Goal: Task Accomplishment & Management: Complete application form

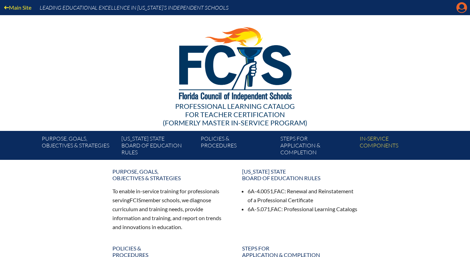
click at [462, 8] on icon "Manage account" at bounding box center [461, 7] width 11 height 11
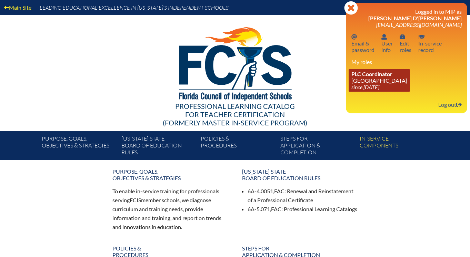
click at [383, 77] on span "PLC Coordinator" at bounding box center [371, 74] width 41 height 7
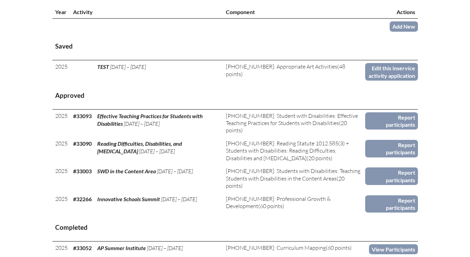
scroll to position [262, 0]
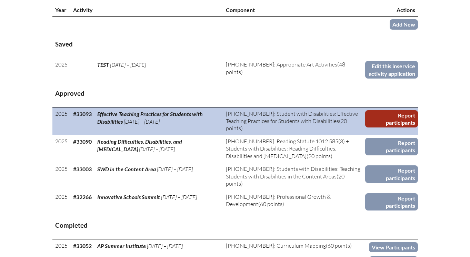
click at [386, 128] on link "Report participants" at bounding box center [391, 119] width 53 height 18
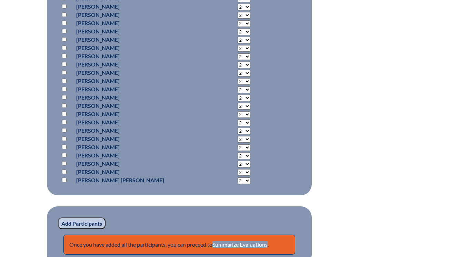
scroll to position [2095, 0]
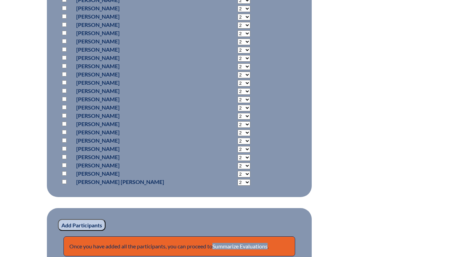
click at [64, 133] on input "checkbox" at bounding box center [64, 132] width 4 height 4
checkbox input "true"
select select "20"
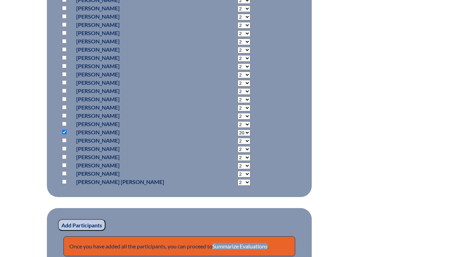
click at [84, 228] on input "Add Participants" at bounding box center [82, 225] width 48 height 12
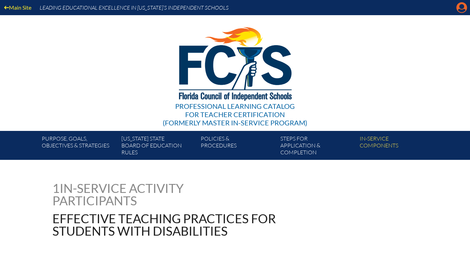
click at [461, 5] on icon "Manage account" at bounding box center [461, 7] width 11 height 11
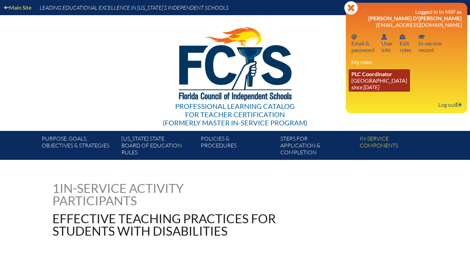
click at [379, 89] on icon "since [DATE]" at bounding box center [365, 87] width 28 height 7
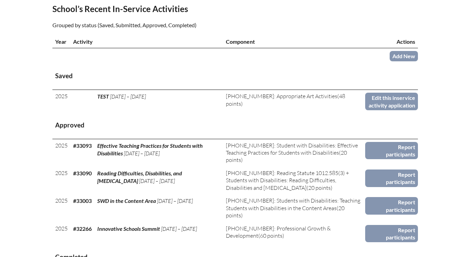
scroll to position [232, 0]
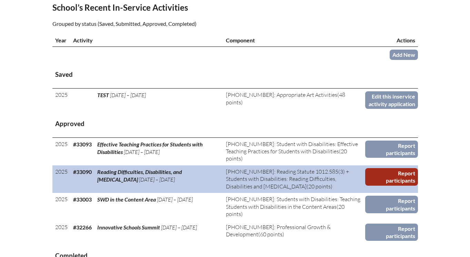
click at [395, 186] on link "Report participants" at bounding box center [391, 177] width 53 height 18
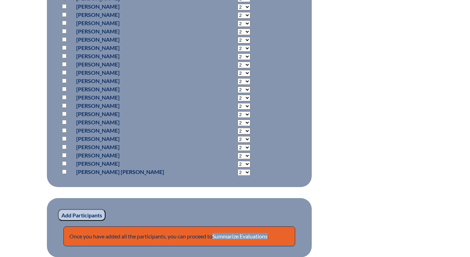
scroll to position [2108, 0]
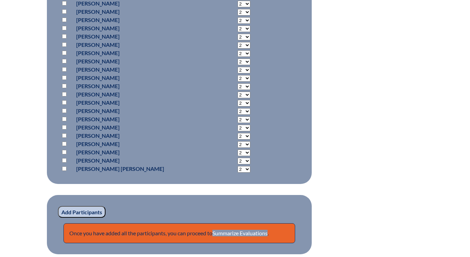
click at [64, 119] on input "checkbox" at bounding box center [64, 119] width 4 height 4
checkbox input "true"
select select "20"
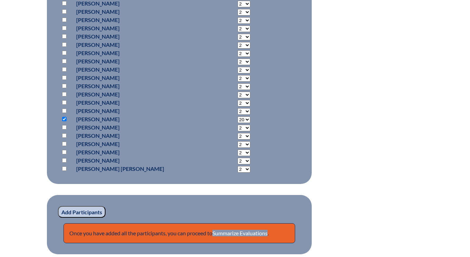
click at [90, 216] on input "Add Participants" at bounding box center [82, 212] width 48 height 12
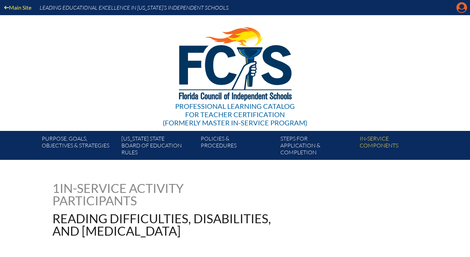
click at [462, 10] on icon "Manage account" at bounding box center [461, 7] width 11 height 11
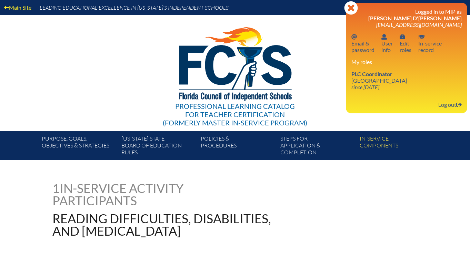
click at [380, 93] on div "Logged in to MIP as [PERSON_NAME] D'[PERSON_NAME] [EMAIL_ADDRESS][DOMAIN_NAME] …" at bounding box center [406, 58] width 110 height 100
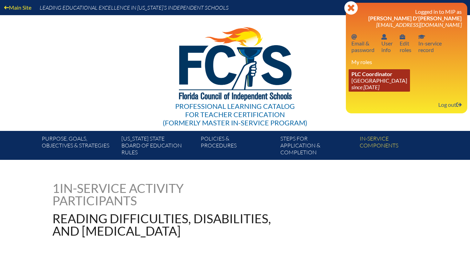
click at [370, 86] on icon "since [DATE]" at bounding box center [365, 87] width 28 height 7
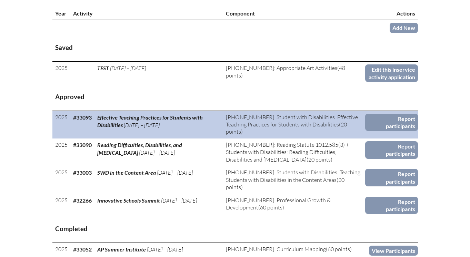
scroll to position [256, 0]
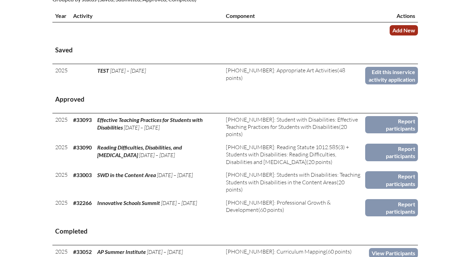
click at [396, 35] on link "Add New" at bounding box center [403, 30] width 28 height 10
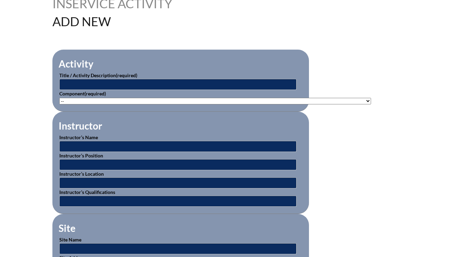
scroll to position [202, 0]
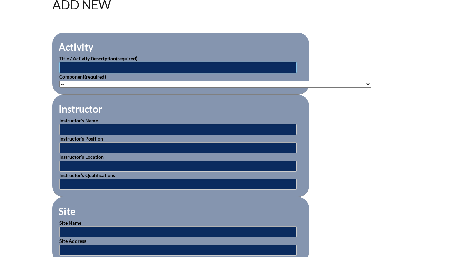
click at [155, 66] on input "text" at bounding box center [177, 67] width 237 height 11
type input "Structured Literacy Through a Multi-Sensory Approach"
click at [79, 84] on select"]"] "-- 1-000-001: Appropriate Art Activities 1-000-002: Concept and Art Process for…" at bounding box center [214, 84] width 311 height 7
select select"]"] "143301"
click at [59, 81] on select"]"] "-- 1-000-001: Appropriate Art Activities 1-000-002: Concept and Art Process for…" at bounding box center [214, 84] width 311 height 7
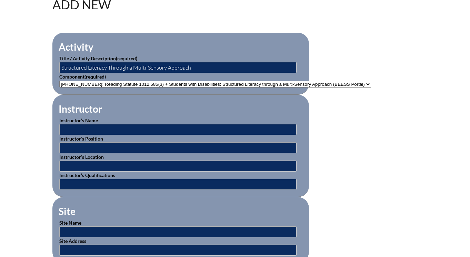
click at [154, 110] on fieldset "Instructor Instructor’s Name Instructor’s Position Instructor’s Location Instru…" at bounding box center [180, 146] width 256 height 102
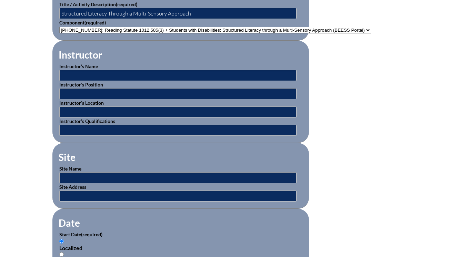
scroll to position [259, 0]
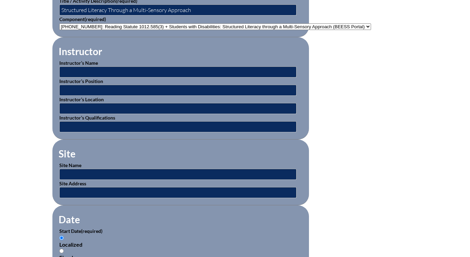
click at [137, 61] on p "Instructor’s Name" at bounding box center [180, 68] width 243 height 18
click at [137, 69] on input "text" at bounding box center [177, 71] width 237 height 11
type input "BEESS Portal"
click at [95, 173] on input "text" at bounding box center [177, 174] width 237 height 11
type input "BEESS Portal"
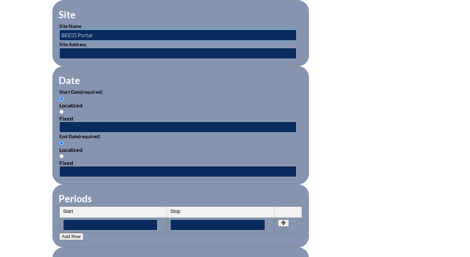
scroll to position [404, 0]
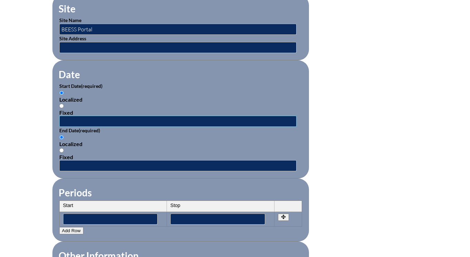
click at [82, 117] on input "text" at bounding box center [177, 121] width 237 height 11
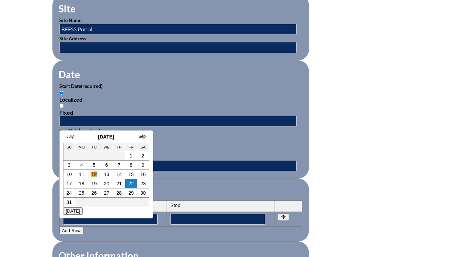
click at [96, 174] on link "12" at bounding box center [94, 175] width 6 height 6
type input "[DATE] 9:08 PM"
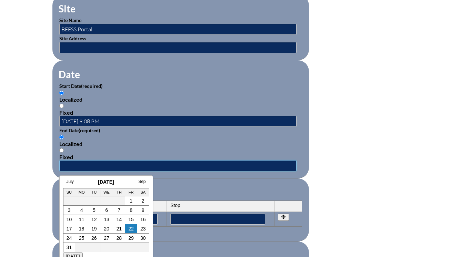
click at [91, 165] on input "text" at bounding box center [177, 165] width 237 height 11
click at [92, 220] on link "12" at bounding box center [94, 220] width 6 height 6
type input "[DATE] 9:08 PM"
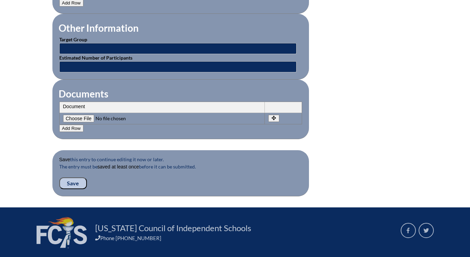
scroll to position [633, 0]
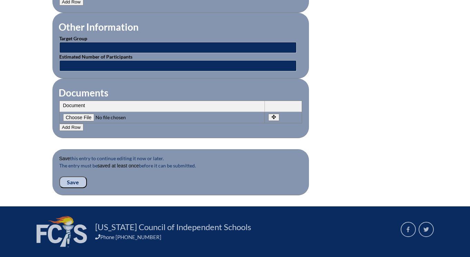
click at [71, 181] on input "Save" at bounding box center [73, 182] width 28 height 12
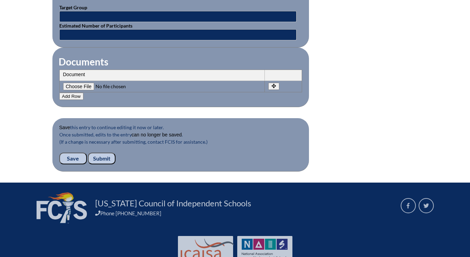
scroll to position [701, 0]
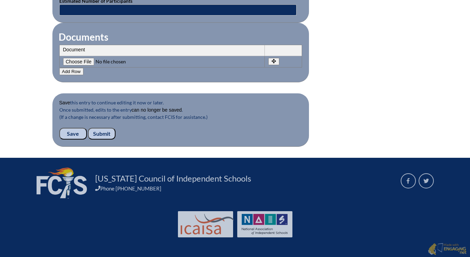
click at [99, 133] on input "Submit" at bounding box center [102, 134] width 28 height 12
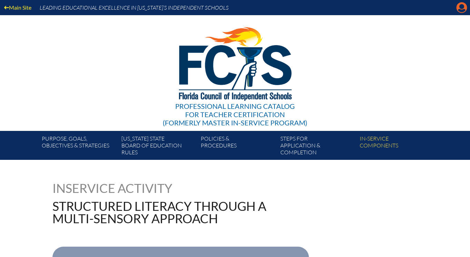
click at [460, 7] on icon "Manage account" at bounding box center [461, 7] width 11 height 11
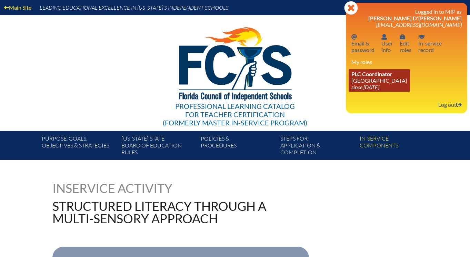
click at [364, 88] on icon "since [DATE]" at bounding box center [365, 87] width 28 height 7
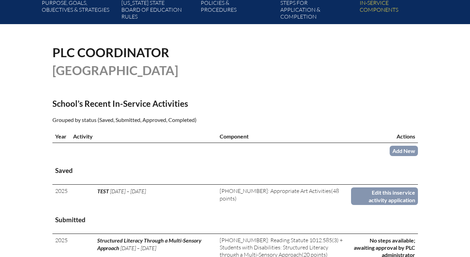
scroll to position [137, 0]
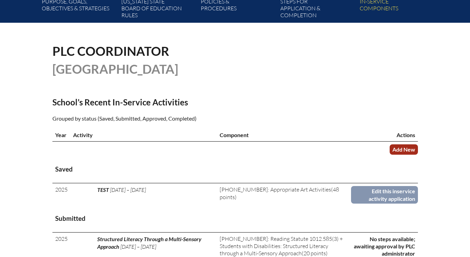
click at [401, 154] on link "Add New" at bounding box center [403, 149] width 28 height 10
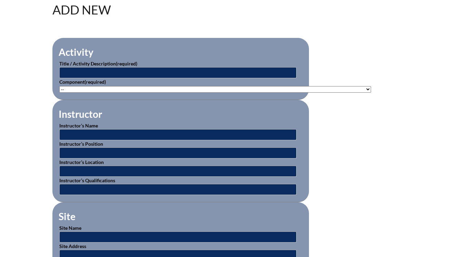
scroll to position [202, 0]
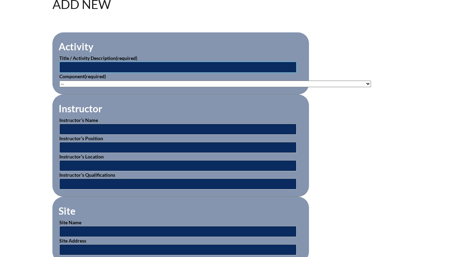
click at [147, 65] on input "text" at bounding box center [177, 67] width 237 height 11
type input "Legal Issues ([PERSON_NAME] and Mandatory Reporting)"
click at [99, 82] on select"]"] "-- [PHONE_NUMBER]: Appropriate Art Activities [PHONE_NUMBER]: Concept and Art P…" at bounding box center [214, 84] width 311 height 7
select select"]"] "58937"
click at [59, 81] on select"]"] "-- [PHONE_NUMBER]: Appropriate Art Activities [PHONE_NUMBER]: Concept and Art P…" at bounding box center [214, 84] width 311 height 7
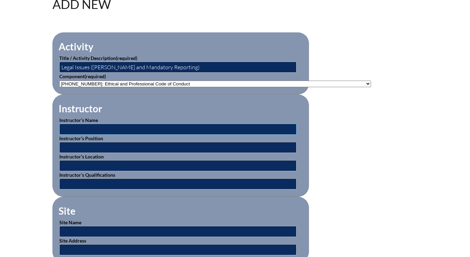
click at [105, 126] on input "text" at bounding box center [177, 129] width 237 height 11
type input "[PERSON_NAME] and [PERSON_NAME]"
click at [105, 202] on fieldset "Site Site Name Site Address" at bounding box center [180, 230] width 256 height 66
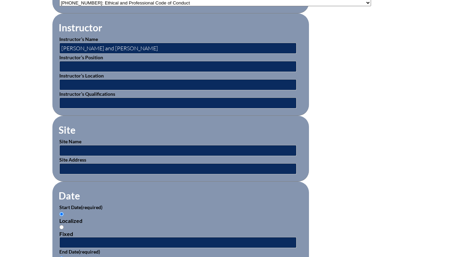
scroll to position [283, 0]
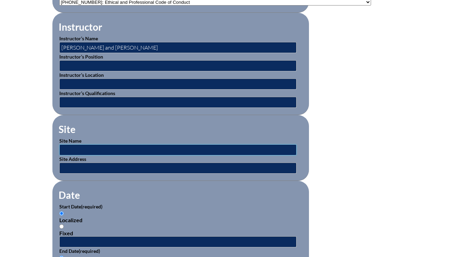
click at [100, 149] on input "text" at bounding box center [177, 149] width 237 height 11
type input "LHPS"
click at [110, 199] on fieldset "Date Start Date (required) Localized Fixed End Date (required) Localized Fixed" at bounding box center [180, 240] width 256 height 118
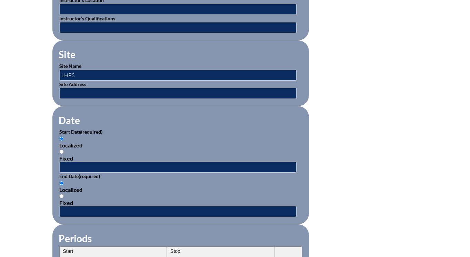
scroll to position [359, 0]
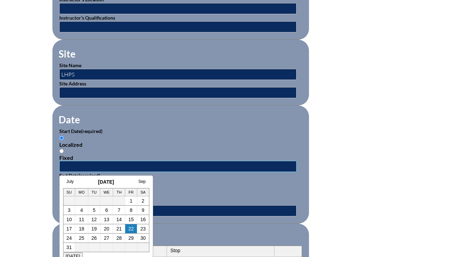
click at [95, 166] on input "text" at bounding box center [177, 166] width 237 height 11
click at [81, 211] on link "4" at bounding box center [81, 210] width 3 height 6
type input "[DATE] 9:13 PM"
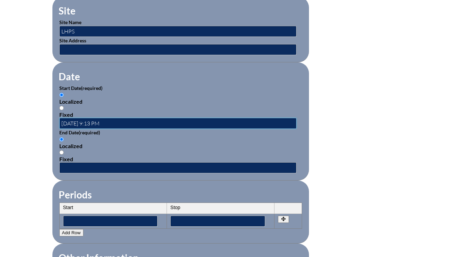
scroll to position [404, 0]
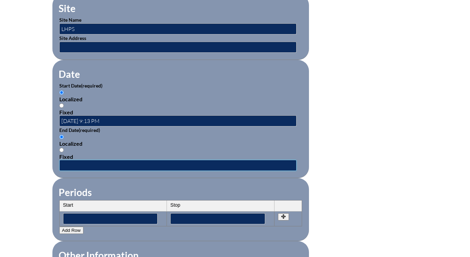
click at [82, 163] on input "text" at bounding box center [177, 165] width 237 height 11
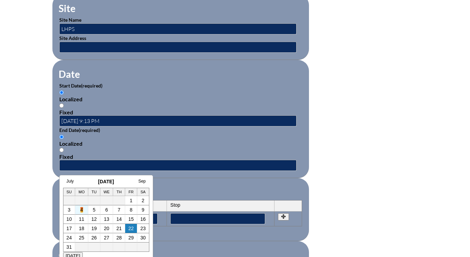
click at [81, 210] on link "4" at bounding box center [81, 210] width 3 height 6
type input "[DATE] 9:13 PM"
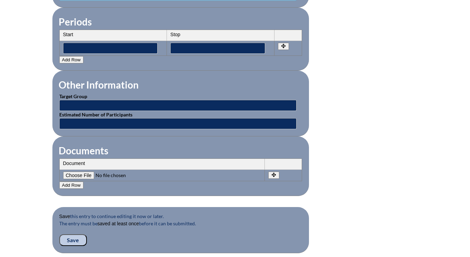
scroll to position [589, 0]
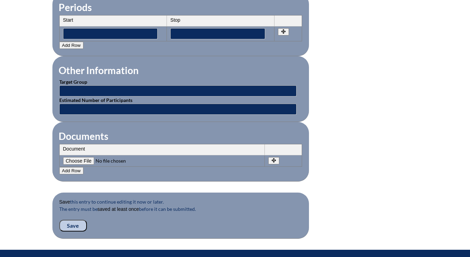
click at [75, 228] on input "Save" at bounding box center [73, 226] width 28 height 12
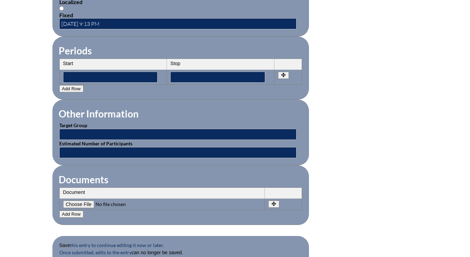
scroll to position [701, 0]
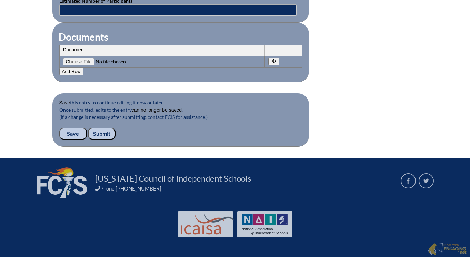
click at [101, 134] on input "Submit" at bounding box center [102, 134] width 28 height 12
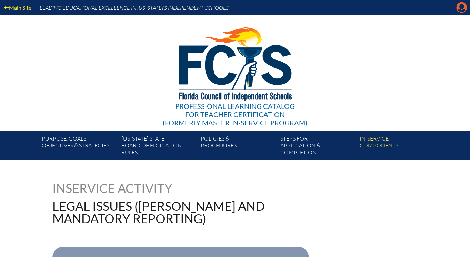
click at [463, 10] on icon "Manage account" at bounding box center [461, 7] width 11 height 11
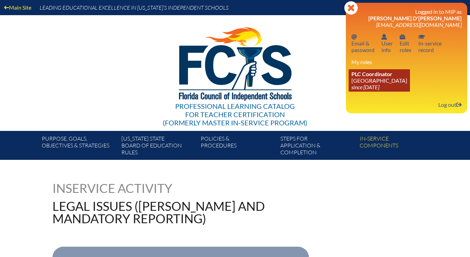
click at [383, 77] on span "PLC Coordinator" at bounding box center [371, 74] width 41 height 7
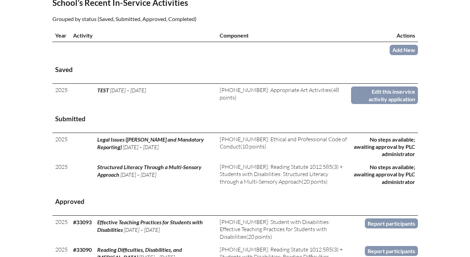
scroll to position [243, 0]
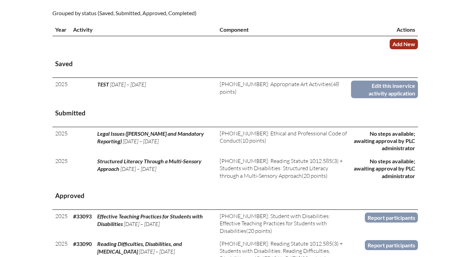
click at [404, 49] on link "Add New" at bounding box center [403, 44] width 28 height 10
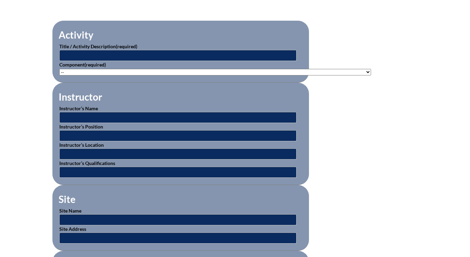
scroll to position [213, 0]
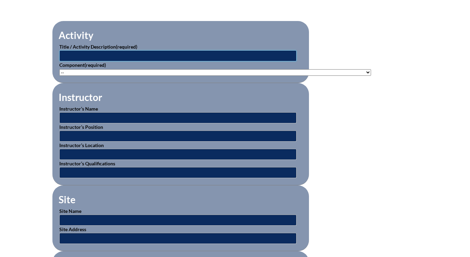
click at [177, 54] on input "text" at bounding box center [177, 55] width 237 height 11
type input "Active Shooter"
click at [146, 70] on select"]"] "-- 1-000-001: Appropriate Art Activities 1-000-002: Concept and Art Process for…" at bounding box center [214, 72] width 311 height 7
select select"]"] "93412"
click at [59, 69] on select"]"] "-- [PHONE_NUMBER]: Appropriate Art Activities [PHONE_NUMBER]: Concept and Art P…" at bounding box center [214, 72] width 311 height 7
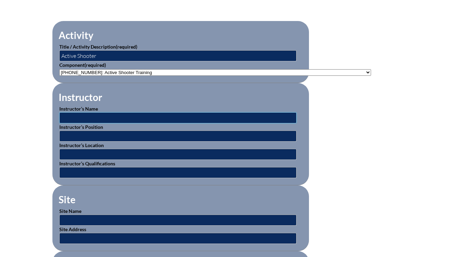
click at [117, 116] on input "text" at bounding box center [177, 117] width 237 height 11
click at [123, 100] on fieldset "Instructor Instructor’s Name Instructor’s Position Instructor’s Location Instru…" at bounding box center [180, 134] width 256 height 102
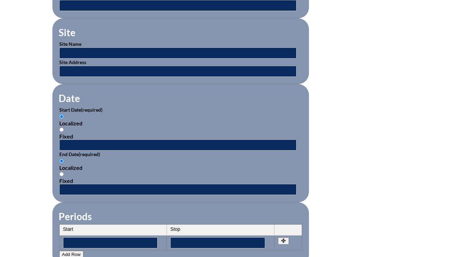
scroll to position [386, 0]
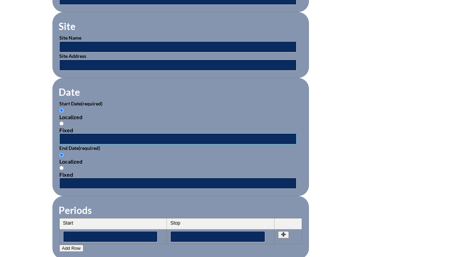
click at [102, 138] on input "text" at bounding box center [177, 138] width 237 height 11
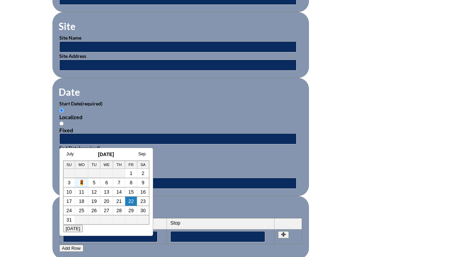
click at [80, 183] on link "4" at bounding box center [81, 183] width 3 height 6
type input "2025-08-04 9:14 PM"
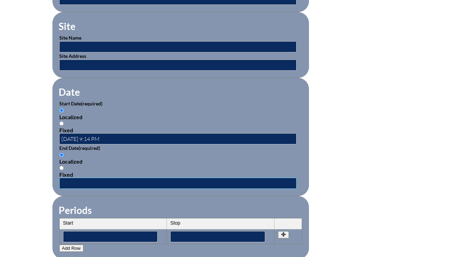
click at [80, 182] on input "text" at bounding box center [177, 183] width 237 height 11
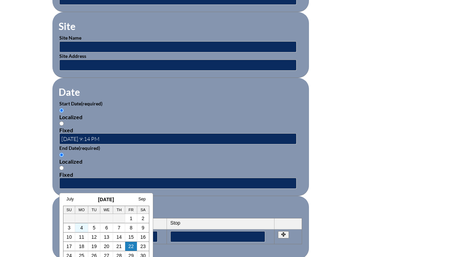
click at [83, 226] on td "4" at bounding box center [81, 227] width 13 height 9
click at [81, 227] on link "4" at bounding box center [81, 228] width 3 height 6
type input "2025-08-04 9:14 PM"
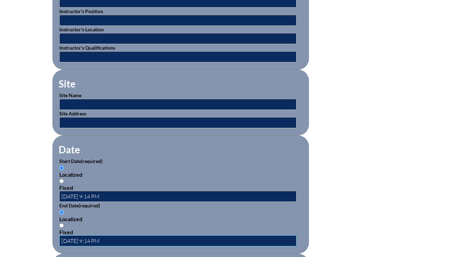
scroll to position [328, 0]
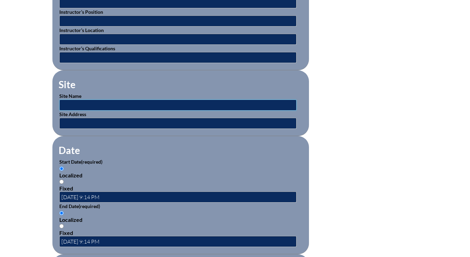
click at [96, 105] on input "text" at bounding box center [177, 105] width 237 height 11
type input "LHPS"
click at [129, 167] on div "Localized Fixed" at bounding box center [180, 178] width 243 height 26
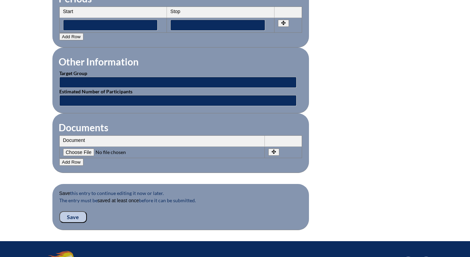
scroll to position [604, 0]
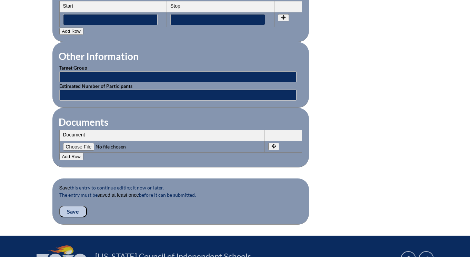
click at [73, 215] on input "Save" at bounding box center [73, 212] width 28 height 12
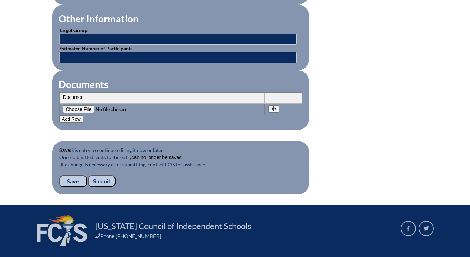
scroll to position [645, 0]
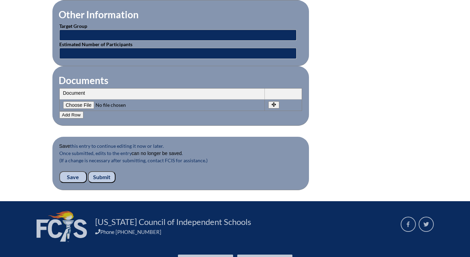
click at [100, 177] on input "Submit" at bounding box center [102, 177] width 28 height 12
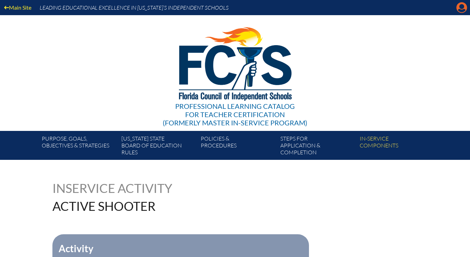
click at [461, 8] on icon "Manage account" at bounding box center [461, 7] width 11 height 11
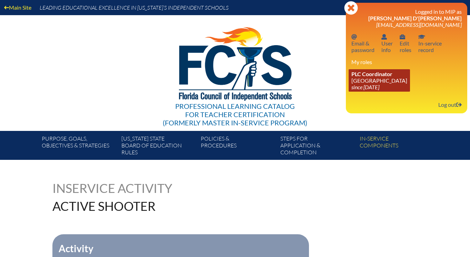
click at [371, 80] on link "PLC Coordinator [GEOGRAPHIC_DATA] since [DATE]" at bounding box center [378, 80] width 61 height 22
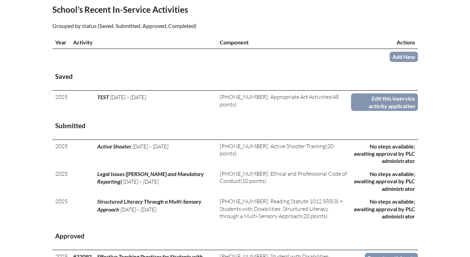
scroll to position [231, 0]
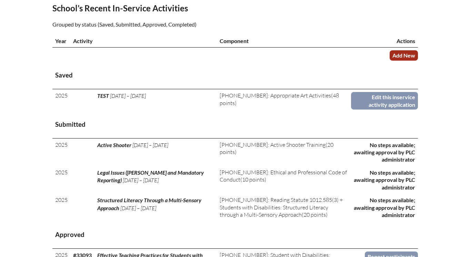
click at [405, 60] on link "Add New" at bounding box center [403, 55] width 28 height 10
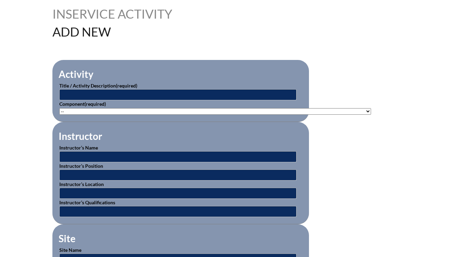
scroll to position [176, 0]
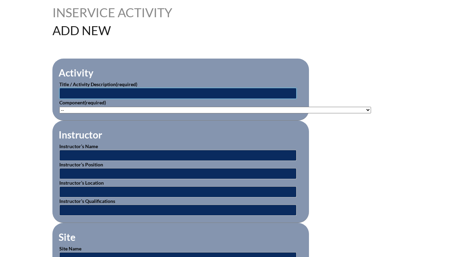
click at [116, 92] on input "text" at bounding box center [177, 93] width 237 height 11
type input "T"
type input "Co-Intelligence Book Club"
click at [87, 110] on select"]"] "-- [PHONE_NUMBER]: Appropriate Art Activities [PHONE_NUMBER]: Concept and Art P…" at bounding box center [214, 110] width 311 height 7
select select"]"] "235077"
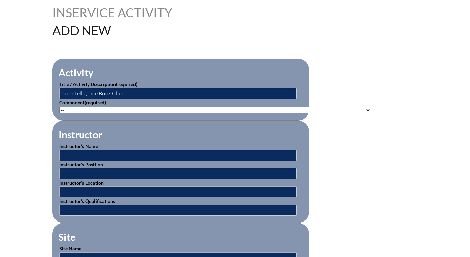
click at [59, 107] on select"]"] "-- [PHONE_NUMBER]: Appropriate Art Activities [PHONE_NUMBER]: Concept and Art P…" at bounding box center [214, 110] width 311 height 7
click at [121, 131] on fieldset "Instructor Instructor’s Name Instructor’s Position Instructor’s Location Instru…" at bounding box center [180, 172] width 256 height 102
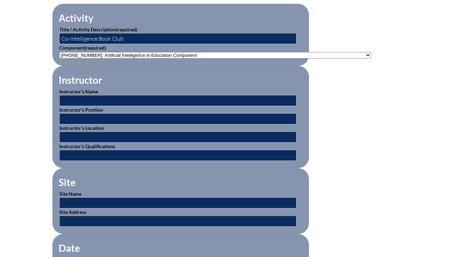
scroll to position [254, 0]
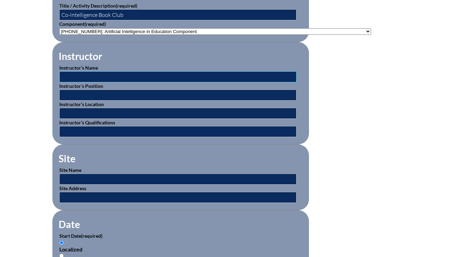
click at [112, 76] on input "text" at bounding box center [177, 76] width 237 height 11
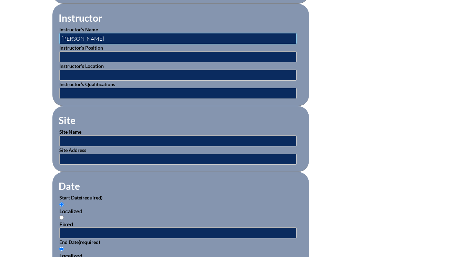
scroll to position [294, 0]
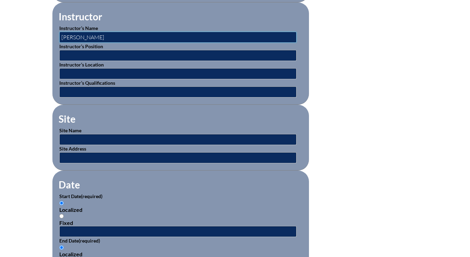
type input "[PERSON_NAME]"
click at [98, 152] on input "text" at bounding box center [177, 157] width 237 height 11
click at [98, 137] on input "text" at bounding box center [177, 139] width 237 height 11
type input "LHPS"
click at [112, 203] on div "Localized Fixed" at bounding box center [180, 213] width 243 height 26
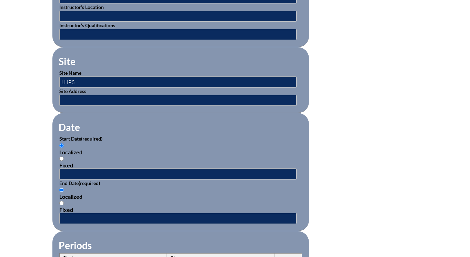
scroll to position [353, 0]
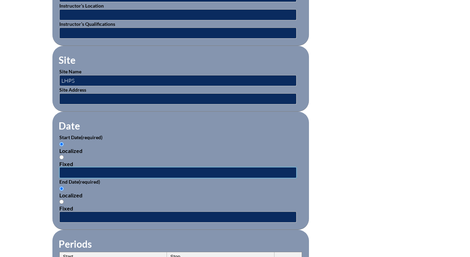
click at [103, 171] on input "text" at bounding box center [177, 172] width 237 height 11
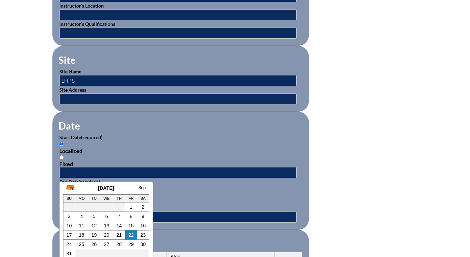
click at [71, 188] on link "July" at bounding box center [69, 187] width 7 height 5
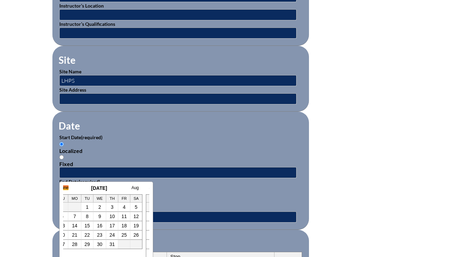
click at [66, 188] on link "June" at bounding box center [64, 187] width 9 height 5
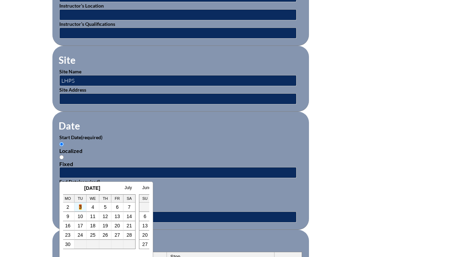
click at [80, 206] on link "3" at bounding box center [80, 207] width 3 height 6
type input "[DATE] 9:19 PM"
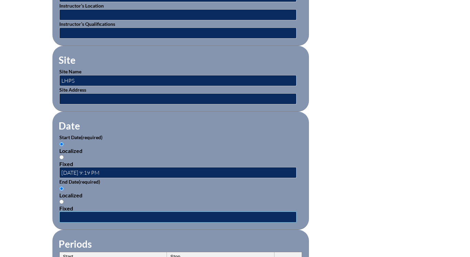
click at [84, 219] on input "text" at bounding box center [177, 217] width 237 height 11
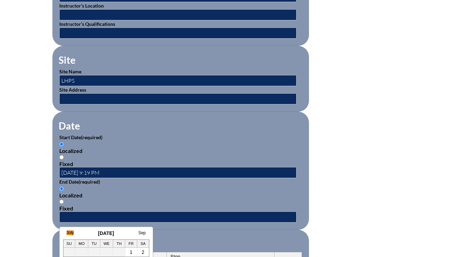
click at [67, 233] on link "July" at bounding box center [69, 232] width 7 height 5
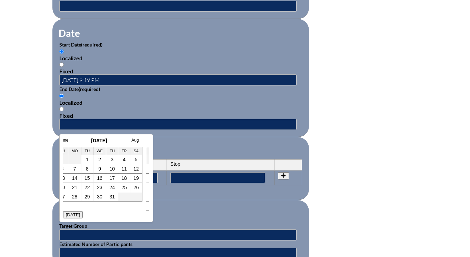
scroll to position [446, 0]
click at [123, 187] on link "25" at bounding box center [124, 187] width 6 height 6
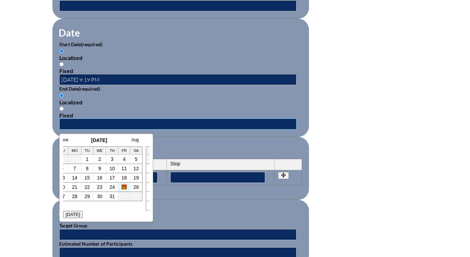
type input "[DATE] 9:20 PM"
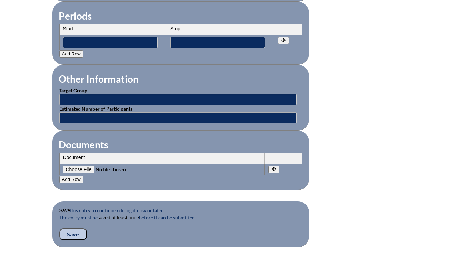
scroll to position [585, 0]
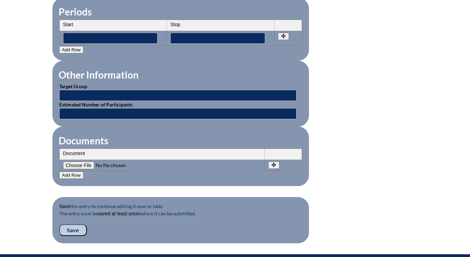
click at [79, 229] on input "Save" at bounding box center [73, 230] width 28 height 12
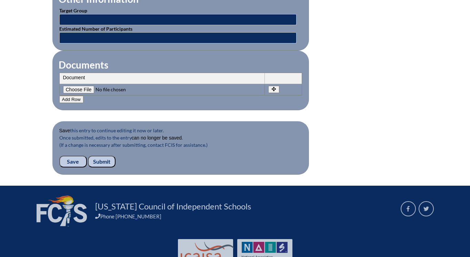
scroll to position [677, 0]
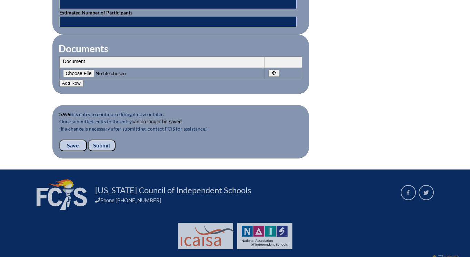
click at [105, 142] on input "Submit" at bounding box center [102, 146] width 28 height 12
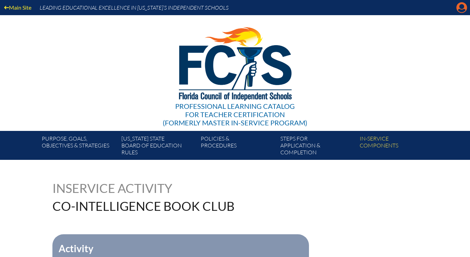
click at [459, 11] on icon "Manage account" at bounding box center [461, 7] width 11 height 11
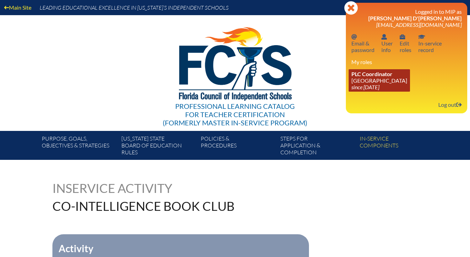
click at [372, 81] on link "PLC Coordinator Lake Highland Preparatory School since 2023 Jun 6" at bounding box center [378, 80] width 61 height 22
